Goal: Use online tool/utility: Utilize a website feature to perform a specific function

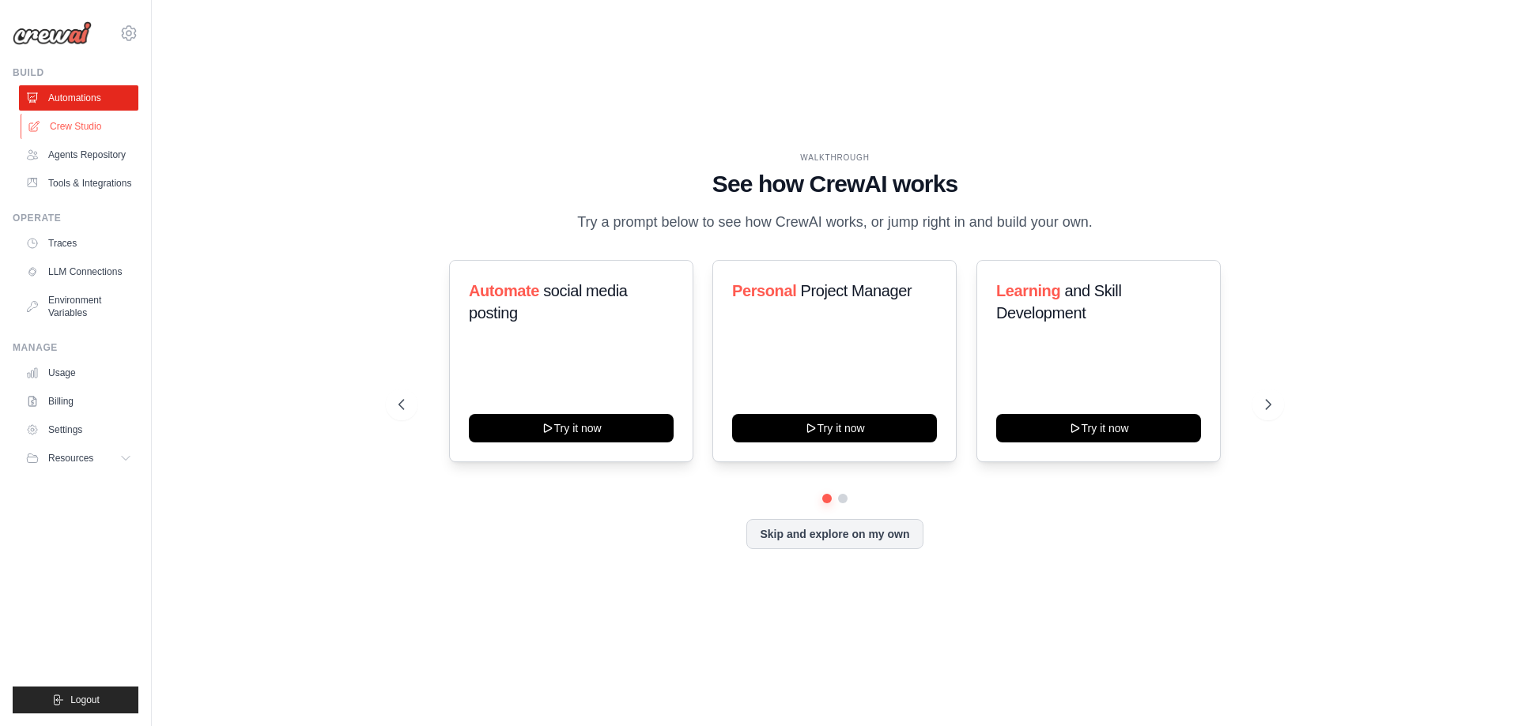
click at [67, 131] on link "Crew Studio" at bounding box center [80, 126] width 119 height 25
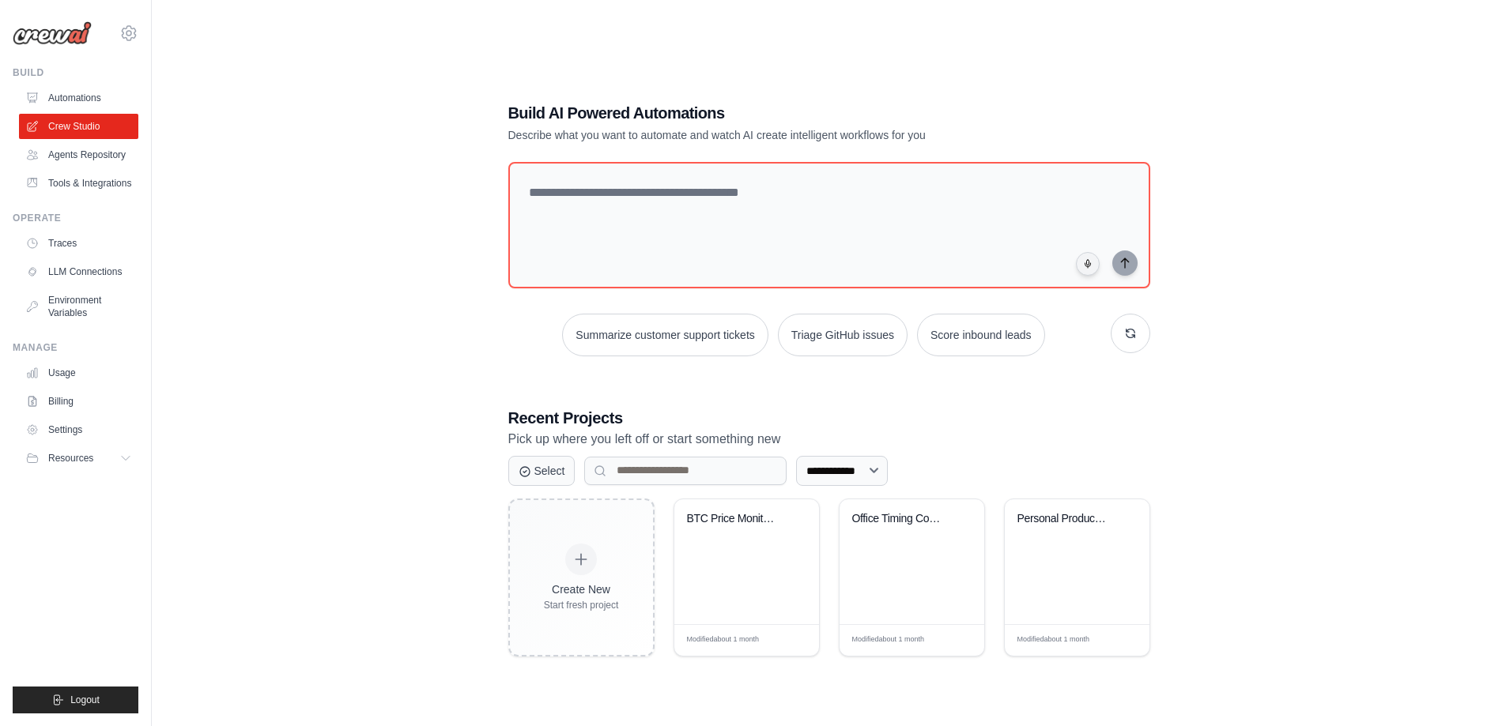
scroll to position [32, 0]
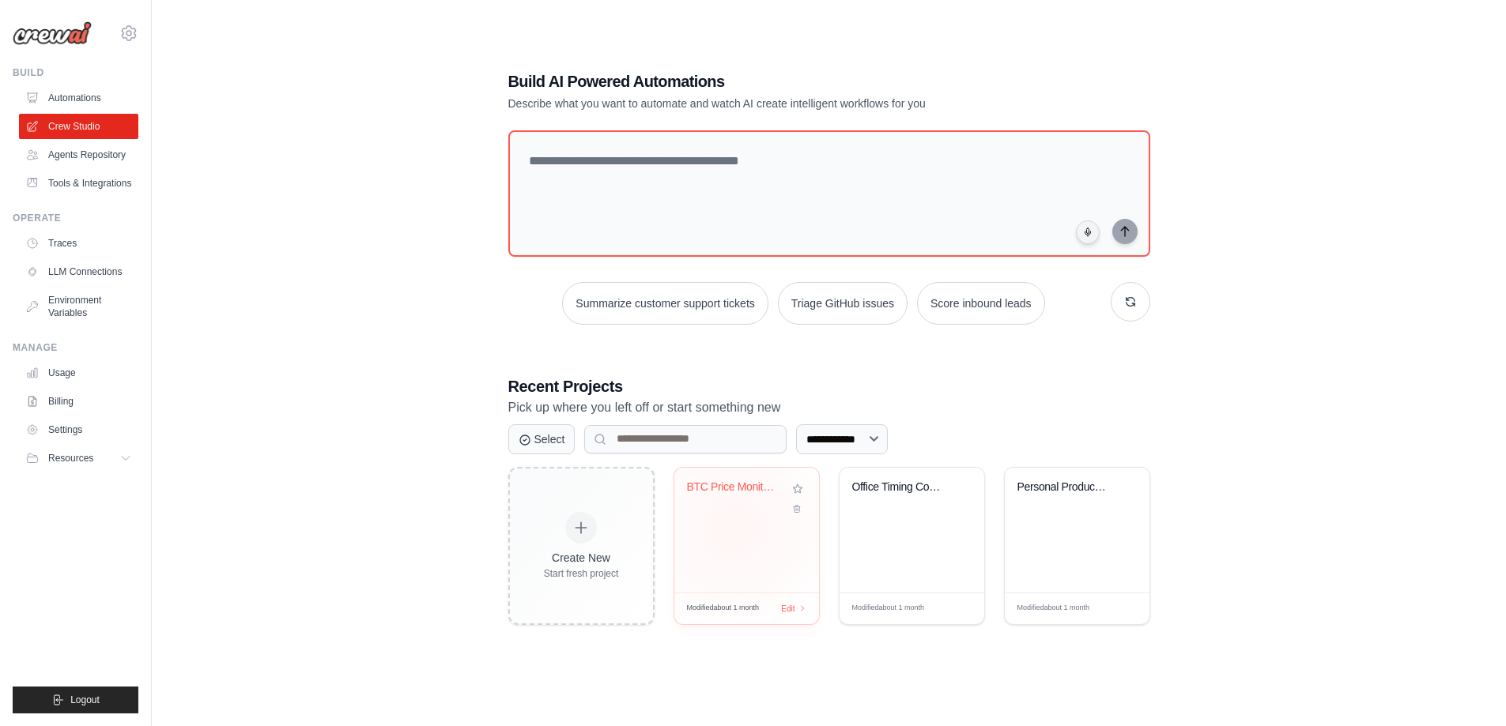
click at [734, 526] on div "BTC Price Monitor - Delta Exchange" at bounding box center [746, 530] width 145 height 125
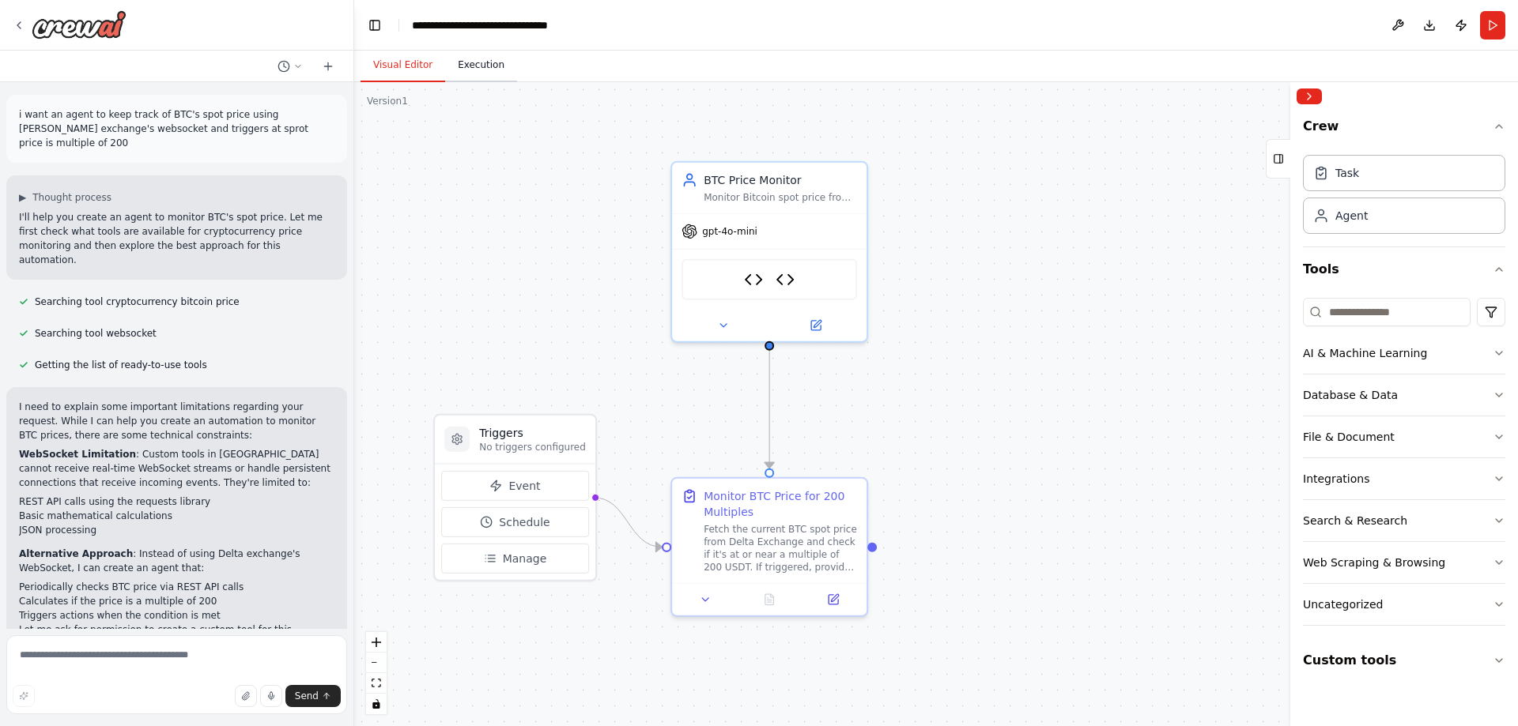
click at [477, 67] on button "Execution" at bounding box center [481, 65] width 72 height 33
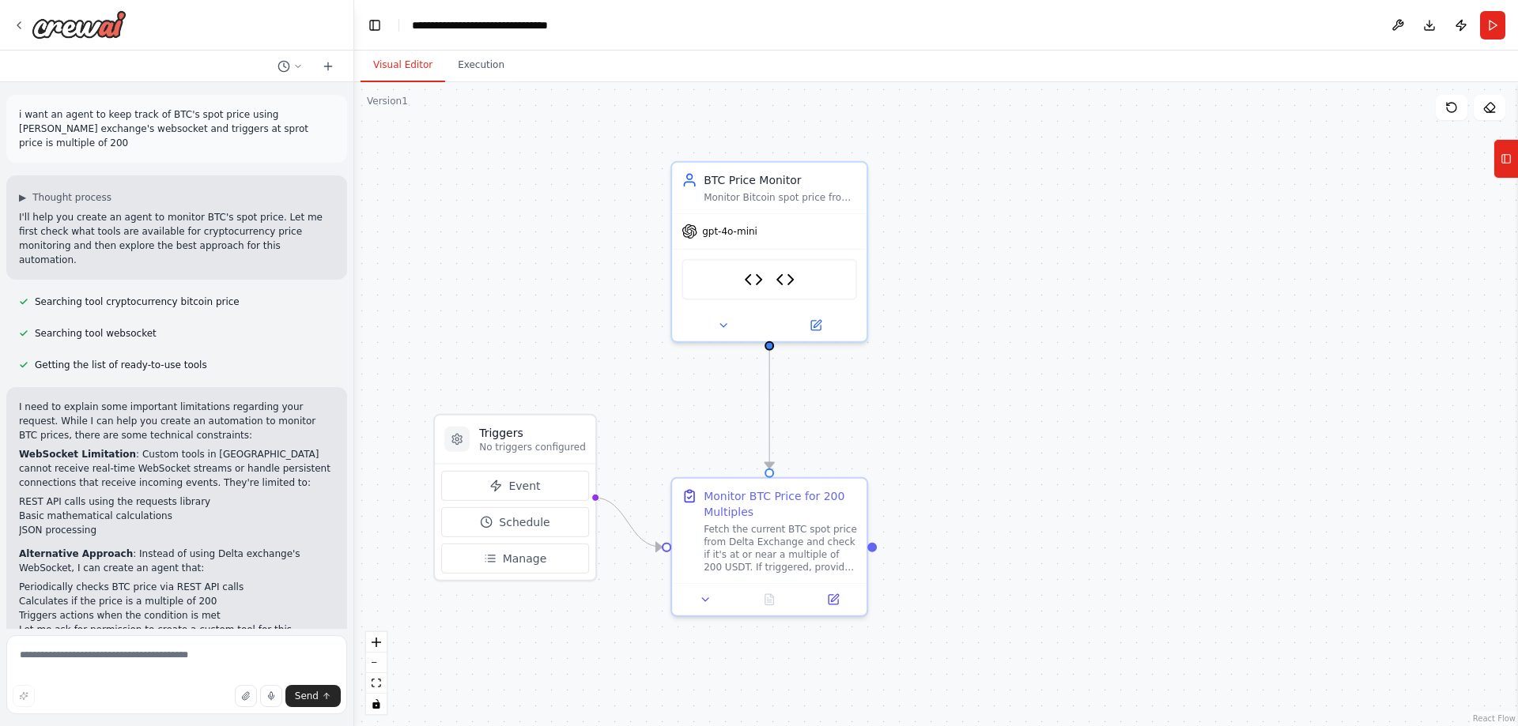
click at [384, 60] on button "Visual Editor" at bounding box center [402, 65] width 85 height 33
click at [501, 488] on icon at bounding box center [495, 486] width 13 height 13
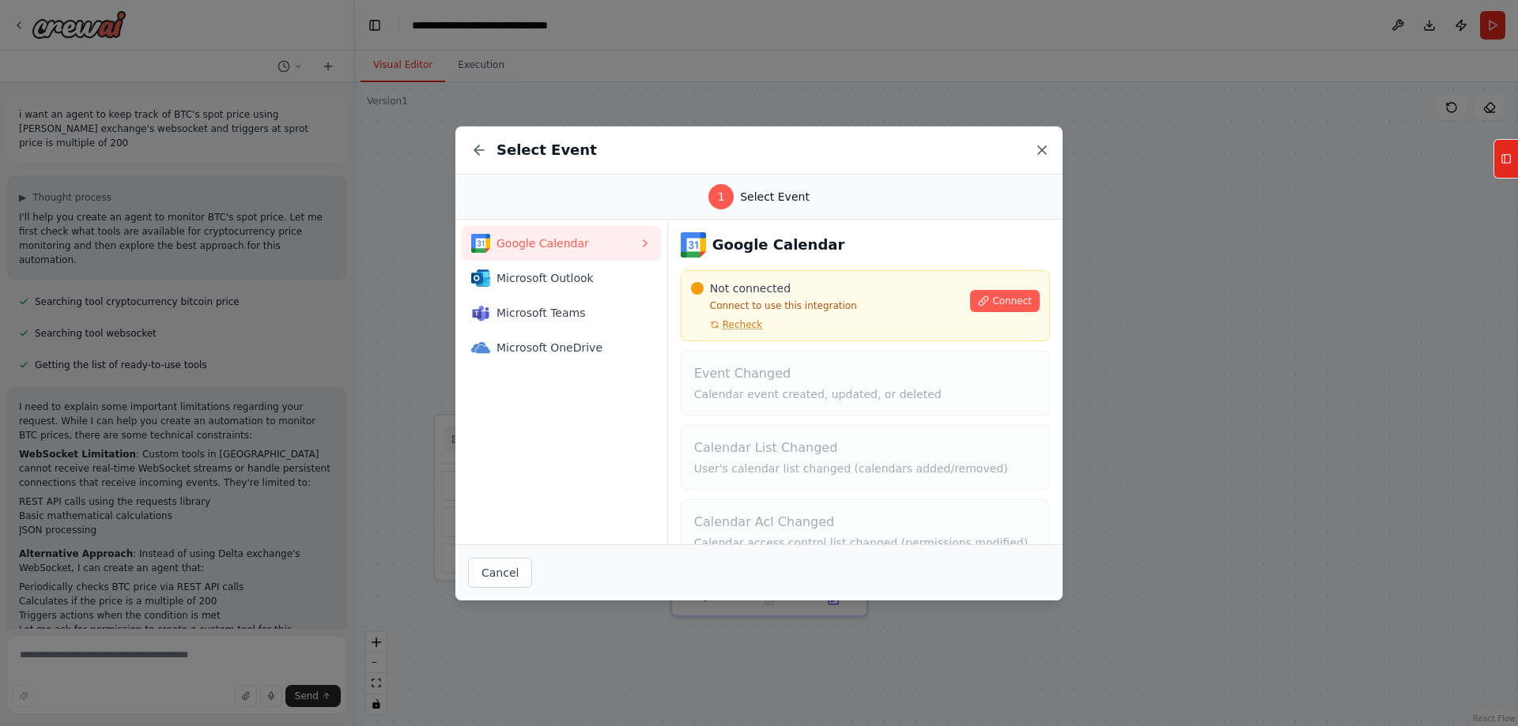
click at [1040, 146] on icon at bounding box center [1042, 150] width 16 height 16
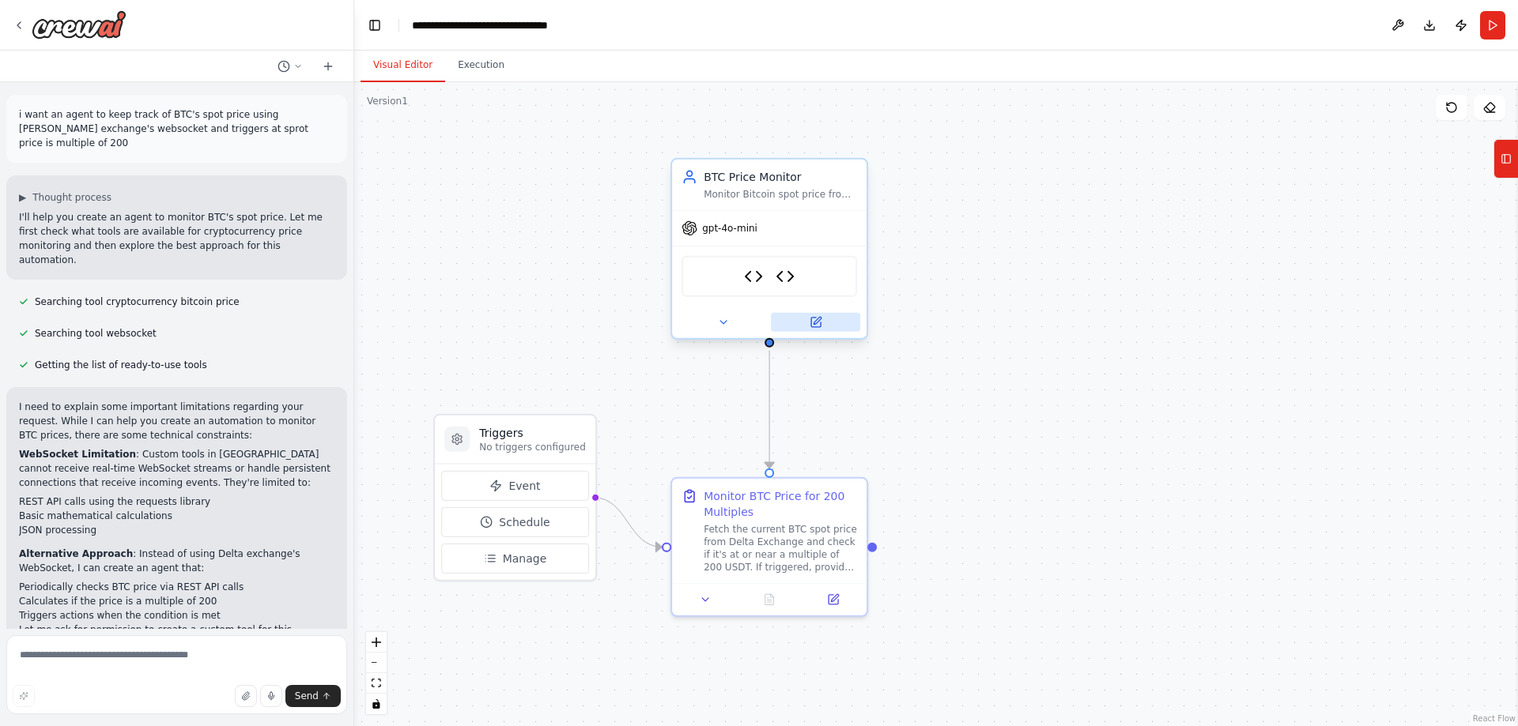
click at [817, 326] on icon at bounding box center [815, 322] width 9 height 9
click at [497, 563] on button "Manage" at bounding box center [515, 559] width 148 height 30
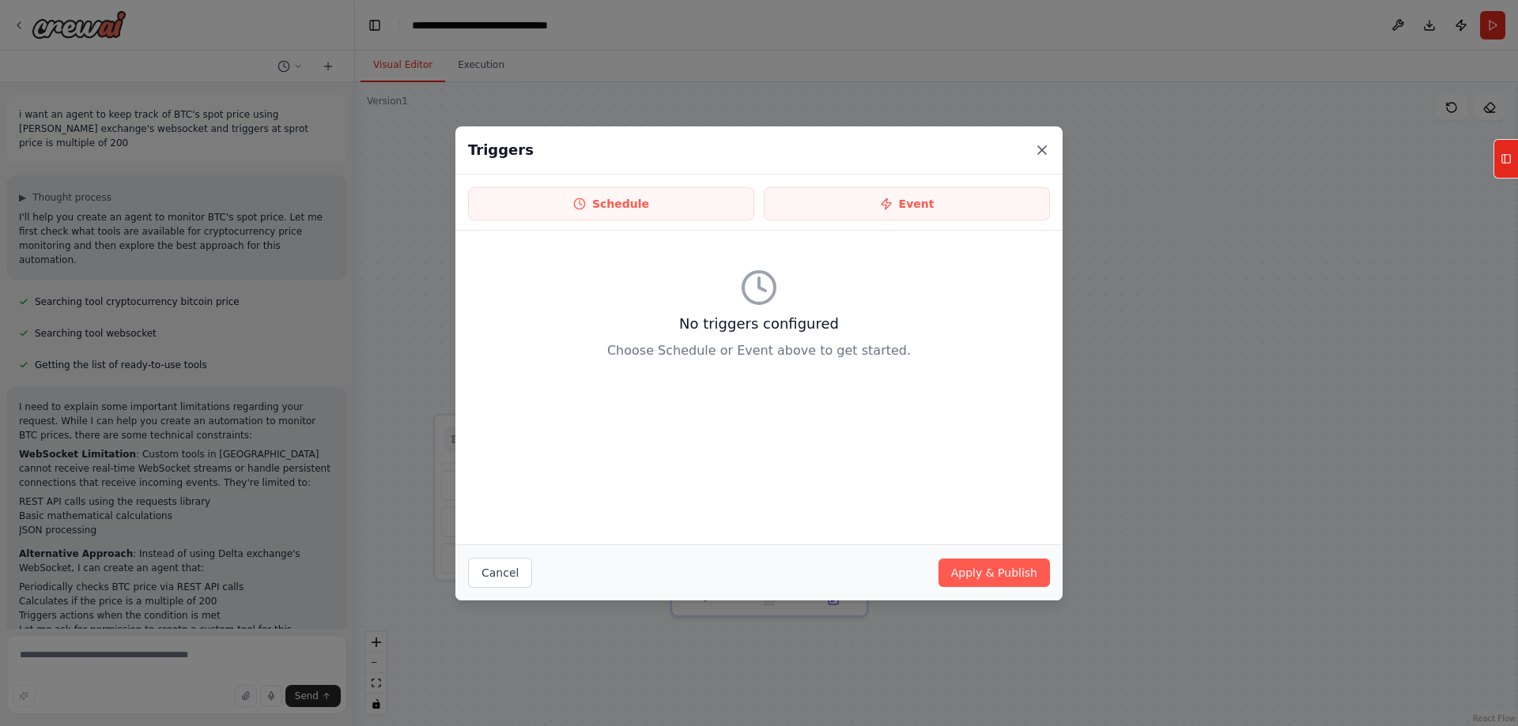
click at [1035, 148] on icon at bounding box center [1042, 150] width 16 height 16
